Goal: Information Seeking & Learning: Learn about a topic

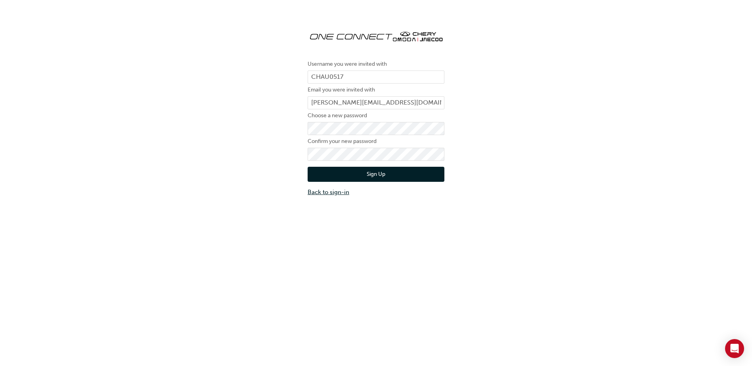
click at [327, 191] on link "Back to sign-in" at bounding box center [376, 192] width 137 height 9
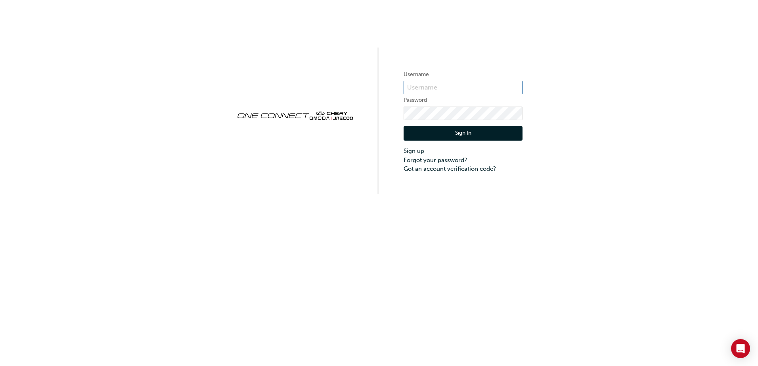
type input "CHAU0517"
click at [450, 136] on button "Sign In" at bounding box center [463, 133] width 119 height 15
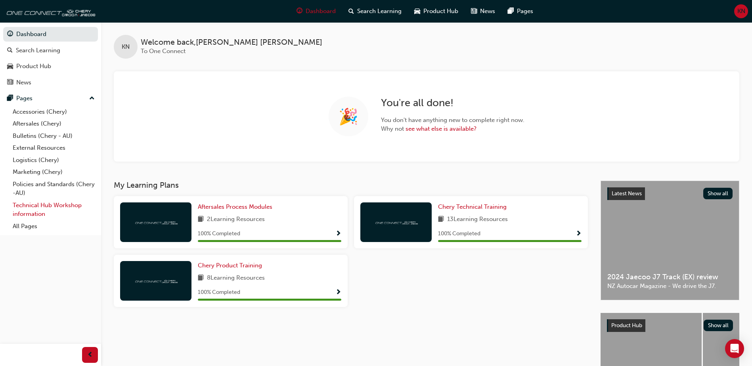
click at [41, 209] on link "Technical Hub Workshop information" at bounding box center [54, 210] width 88 height 21
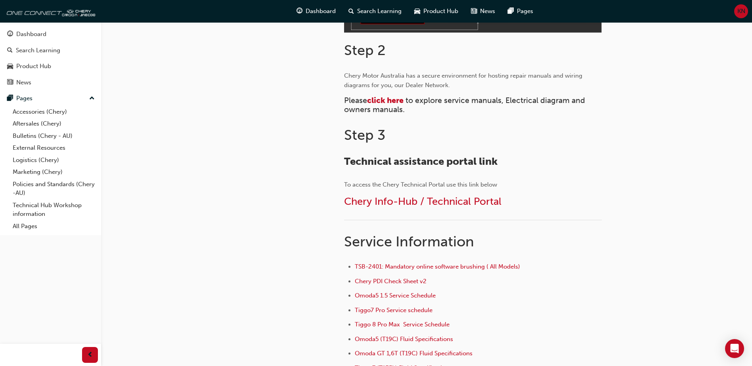
scroll to position [357, 0]
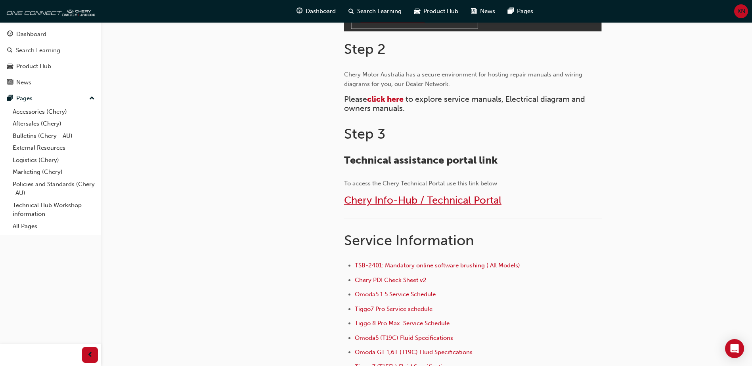
click at [376, 198] on span "Chery Info-Hub / Technical Portal" at bounding box center [422, 200] width 157 height 12
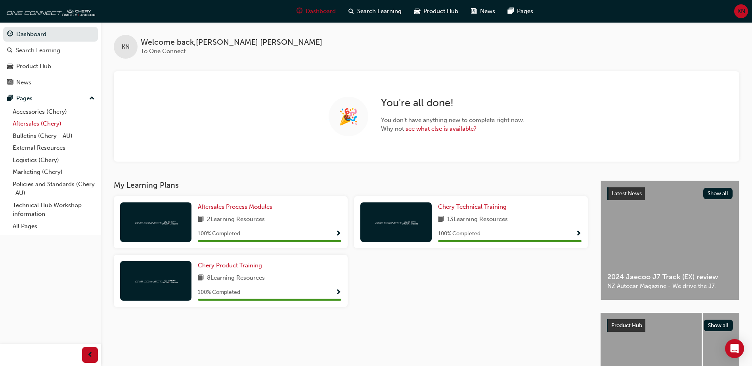
click at [29, 124] on link "Aftersales (Chery)" at bounding box center [54, 124] width 88 height 12
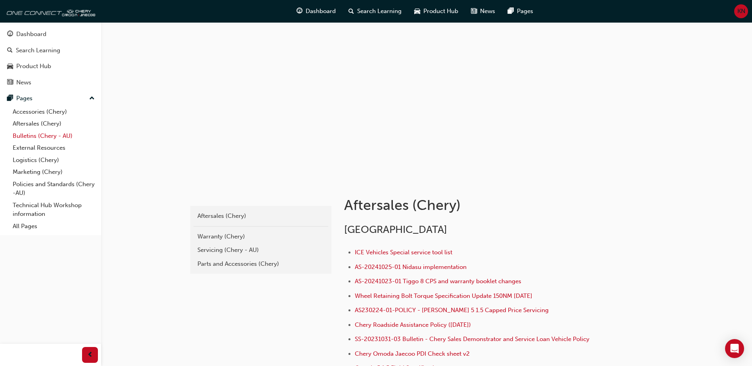
click at [36, 136] on link "Bulletins (Chery - AU)" at bounding box center [54, 136] width 88 height 12
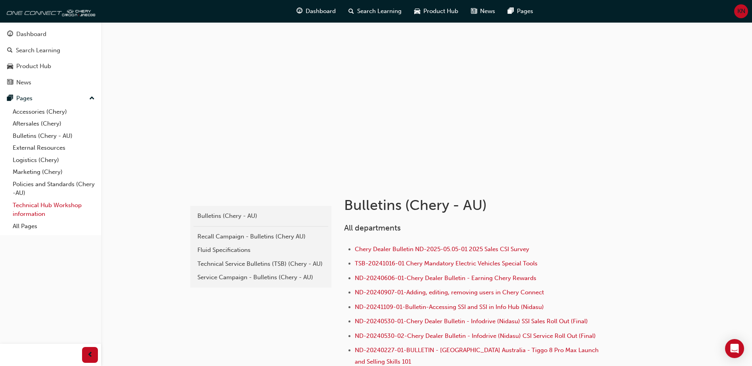
click at [25, 205] on link "Technical Hub Workshop information" at bounding box center [54, 210] width 88 height 21
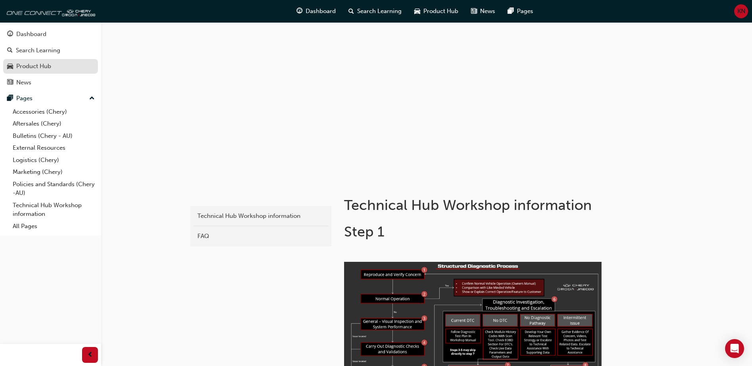
click at [33, 69] on div "Product Hub" at bounding box center [33, 66] width 35 height 9
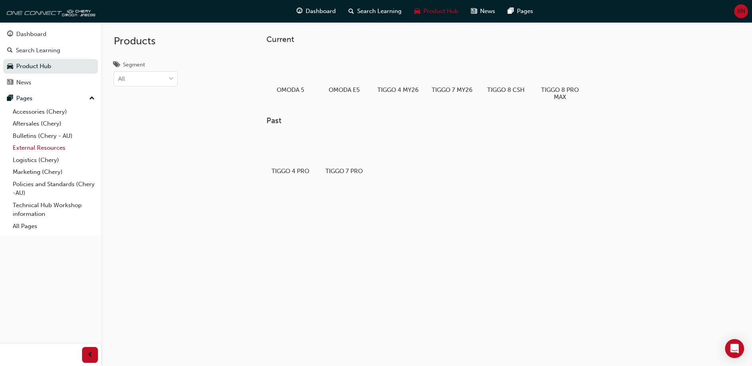
click at [28, 148] on link "External Resources" at bounding box center [54, 148] width 88 height 12
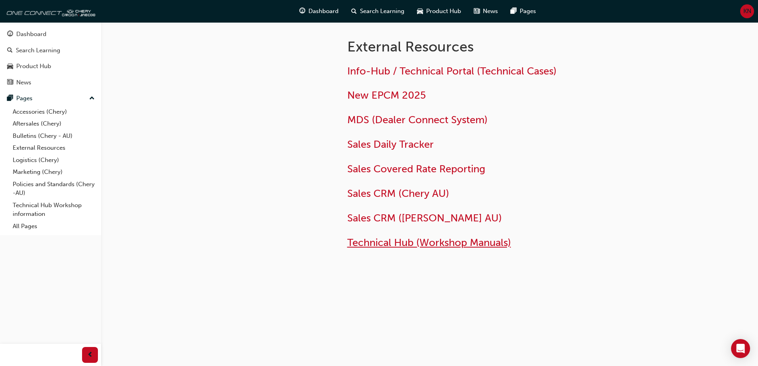
click at [386, 246] on span "Technical Hub (Workshop Manuals)" at bounding box center [429, 243] width 164 height 12
